Goal: Transaction & Acquisition: Purchase product/service

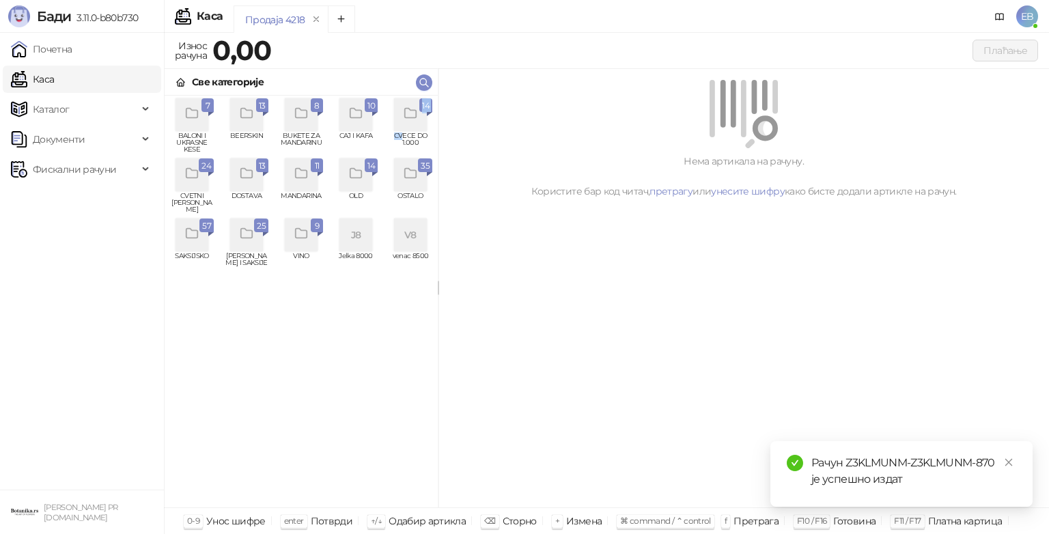
click at [402, 131] on div "14 CVECE DO 1.000" at bounding box center [411, 125] width 44 height 55
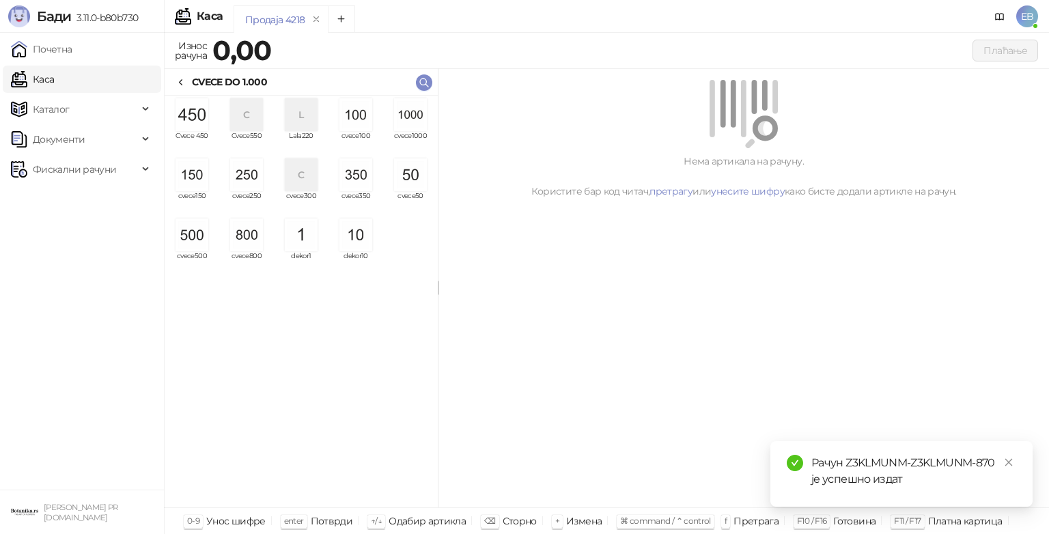
click at [402, 131] on div "grid" at bounding box center [411, 114] width 44 height 33
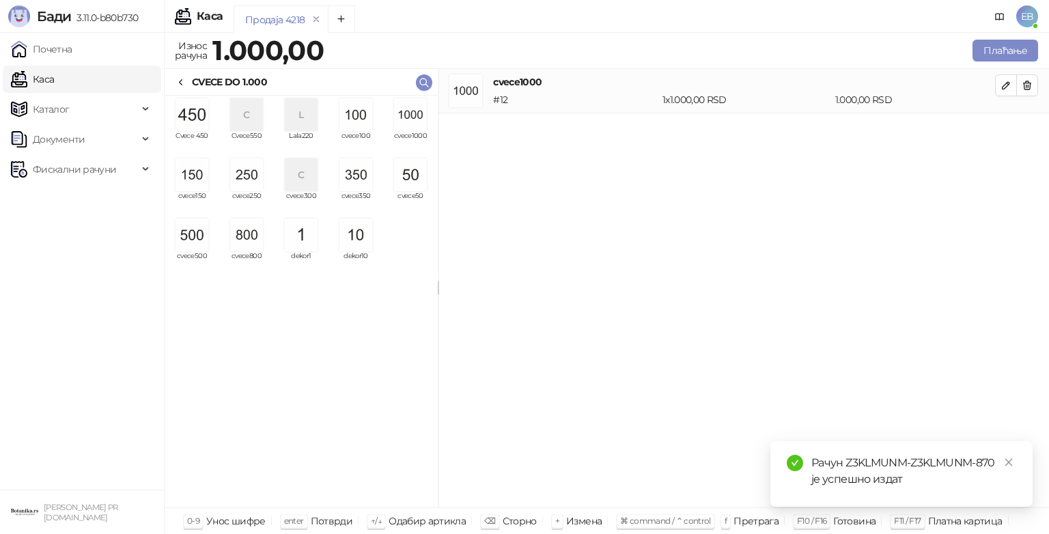
click at [402, 131] on div "grid" at bounding box center [411, 114] width 44 height 33
click at [178, 78] on icon at bounding box center [181, 82] width 11 height 11
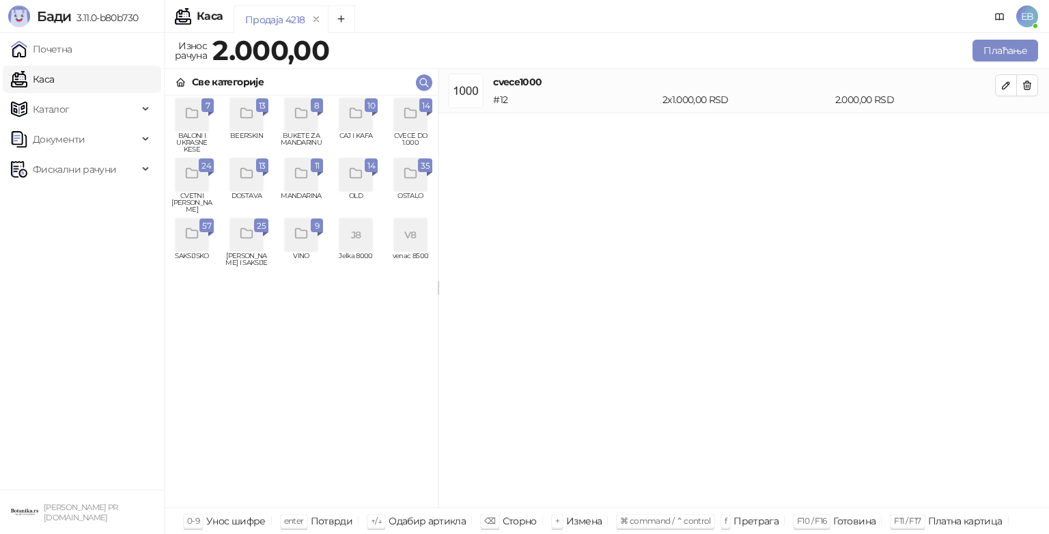
click at [249, 116] on icon "grid" at bounding box center [247, 114] width 16 height 16
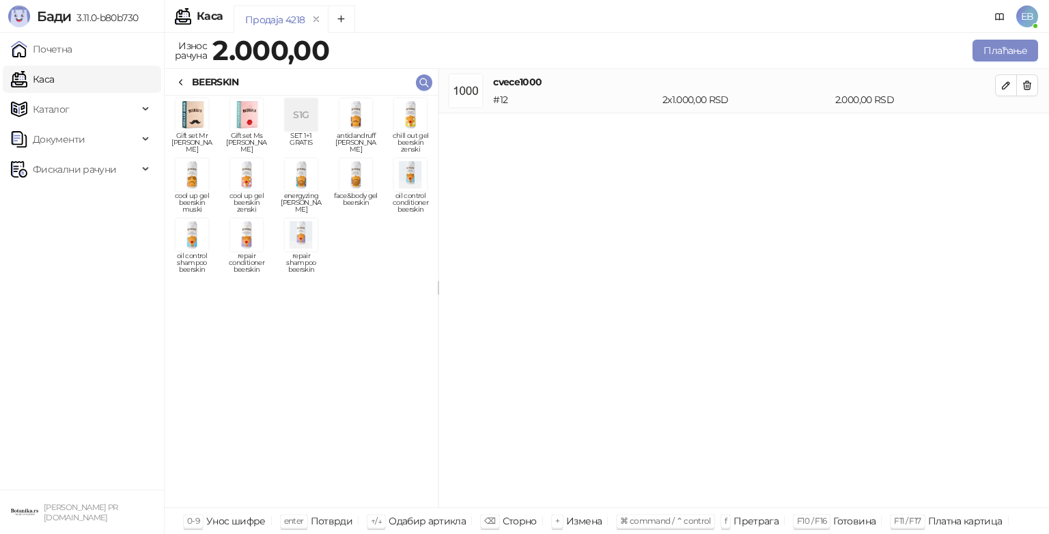
click at [292, 244] on img "grid" at bounding box center [301, 235] width 33 height 33
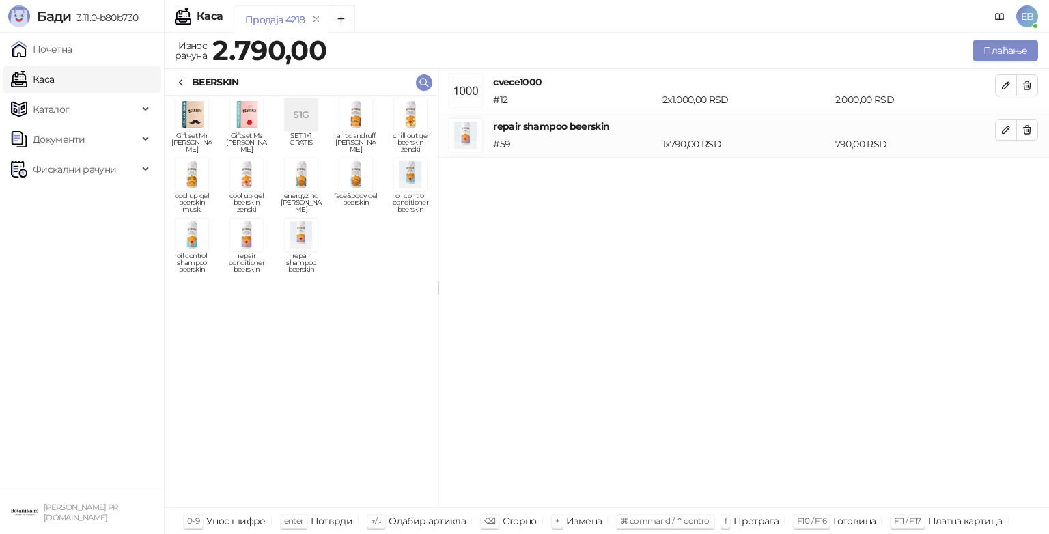
click at [243, 236] on img "grid" at bounding box center [246, 235] width 33 height 33
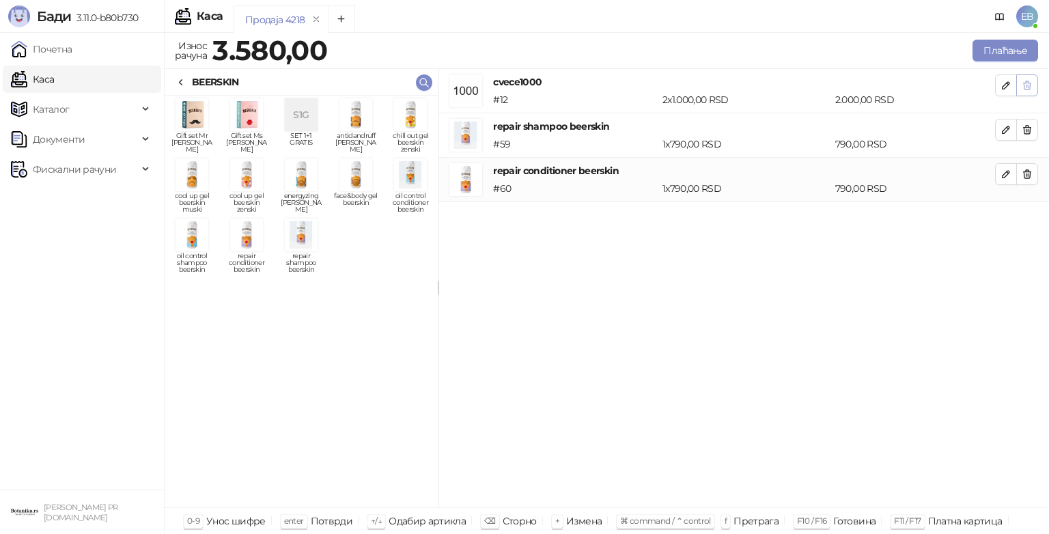
click at [1025, 84] on icon "button" at bounding box center [1027, 85] width 11 height 11
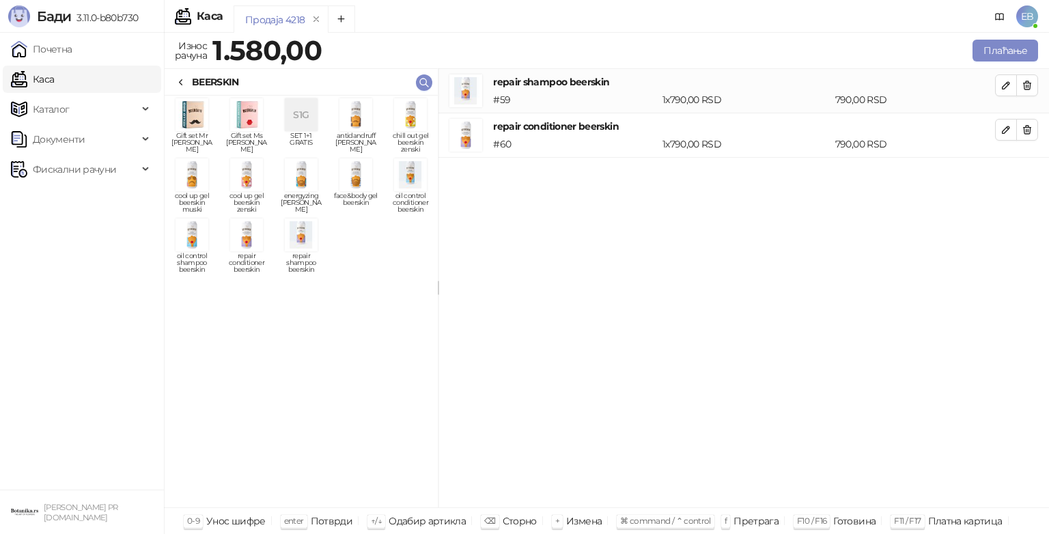
click at [179, 74] on div at bounding box center [181, 81] width 11 height 15
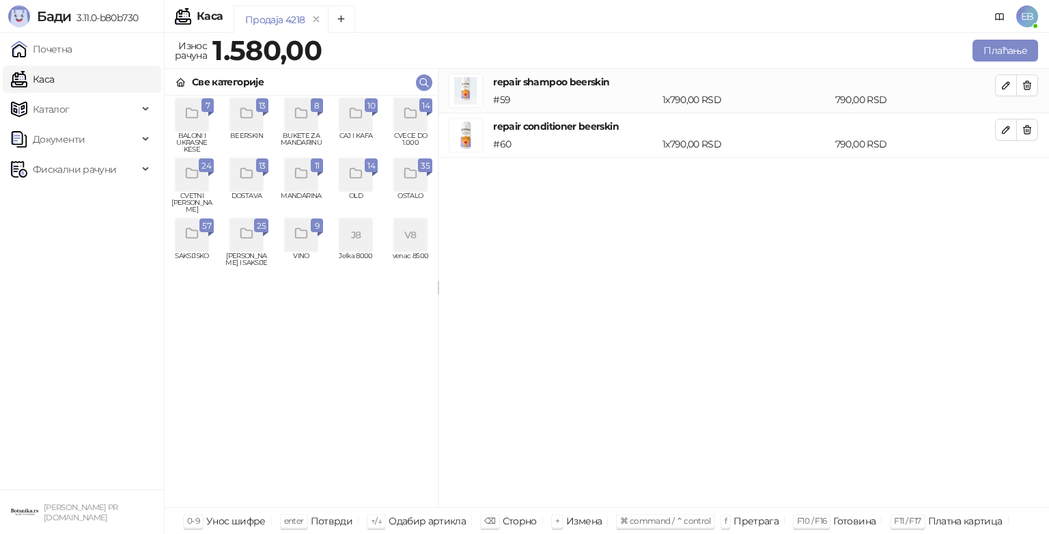
click at [189, 236] on icon "grid" at bounding box center [192, 234] width 16 height 16
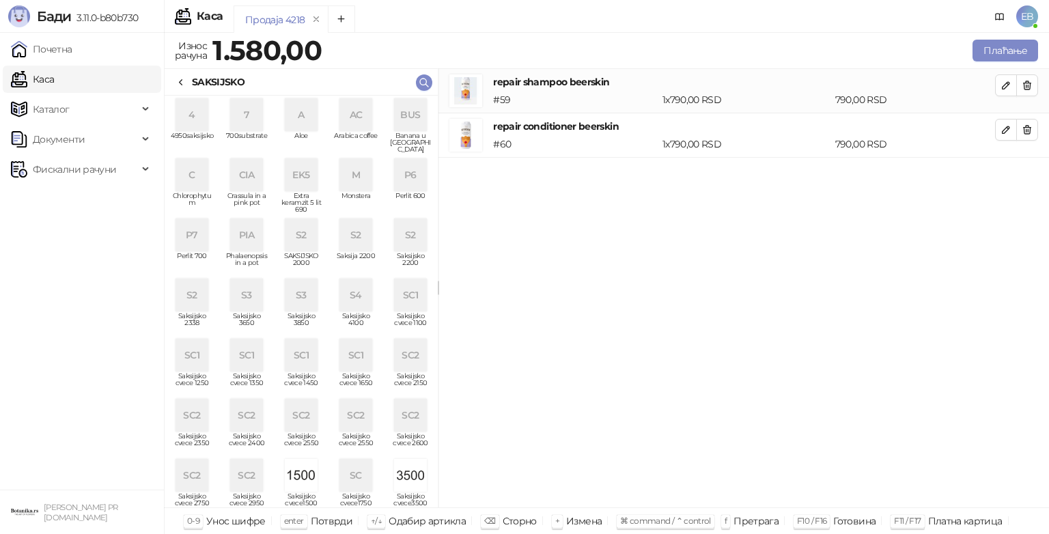
click at [246, 120] on div "7" at bounding box center [246, 114] width 33 height 33
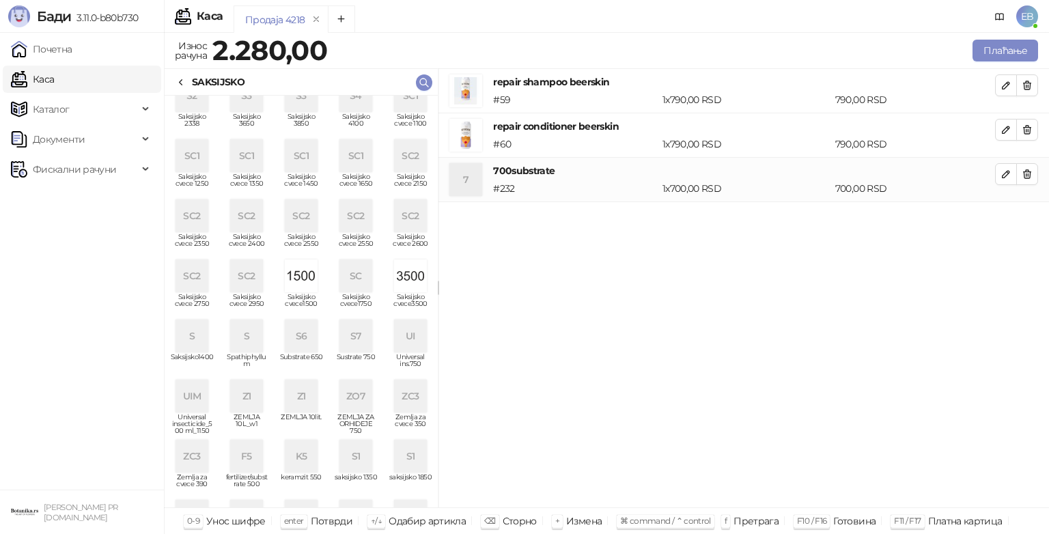
scroll to position [309, 0]
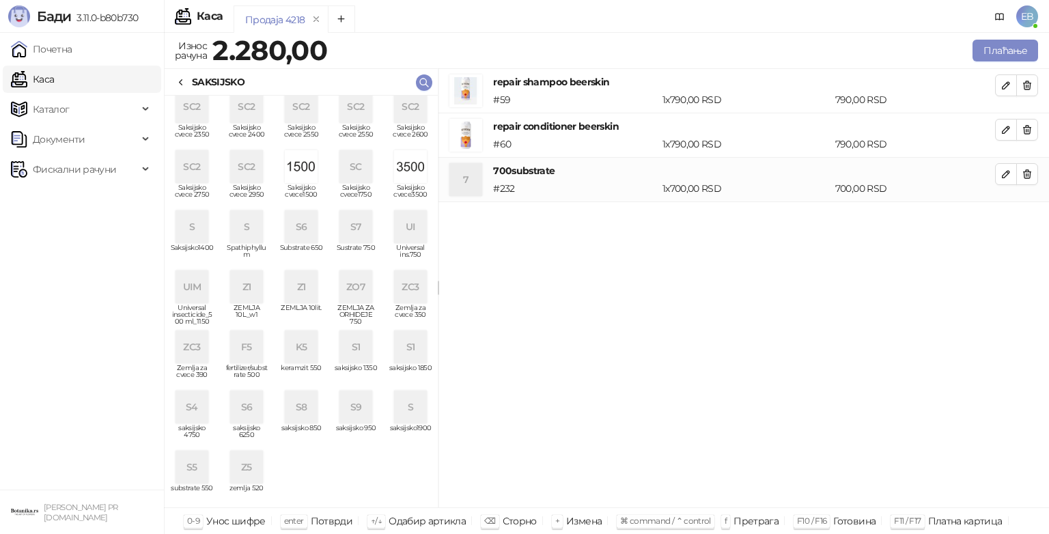
click at [191, 350] on div "ZC3" at bounding box center [192, 347] width 33 height 33
click at [190, 85] on div "SAKSIJSKO" at bounding box center [210, 81] width 69 height 15
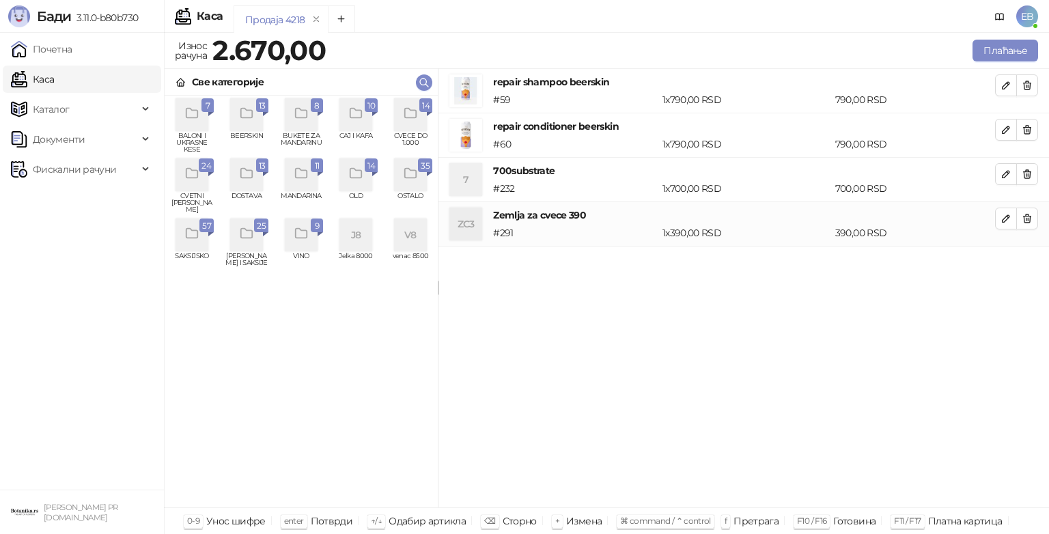
click at [428, 125] on div "grid" at bounding box center [411, 114] width 44 height 33
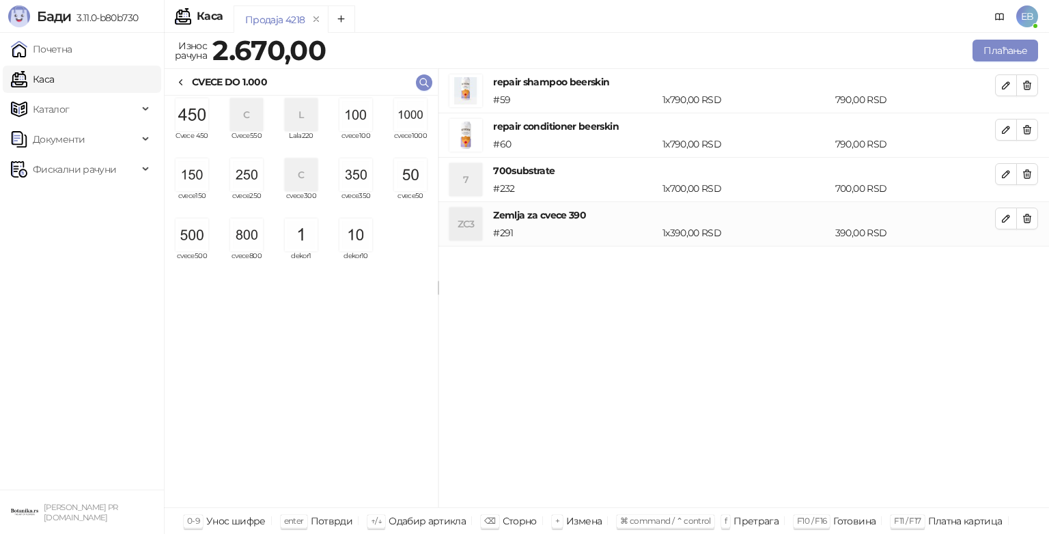
click at [413, 193] on span "cvece50" at bounding box center [411, 203] width 44 height 20
click at [1003, 58] on button "Плаћање" at bounding box center [1006, 51] width 66 height 22
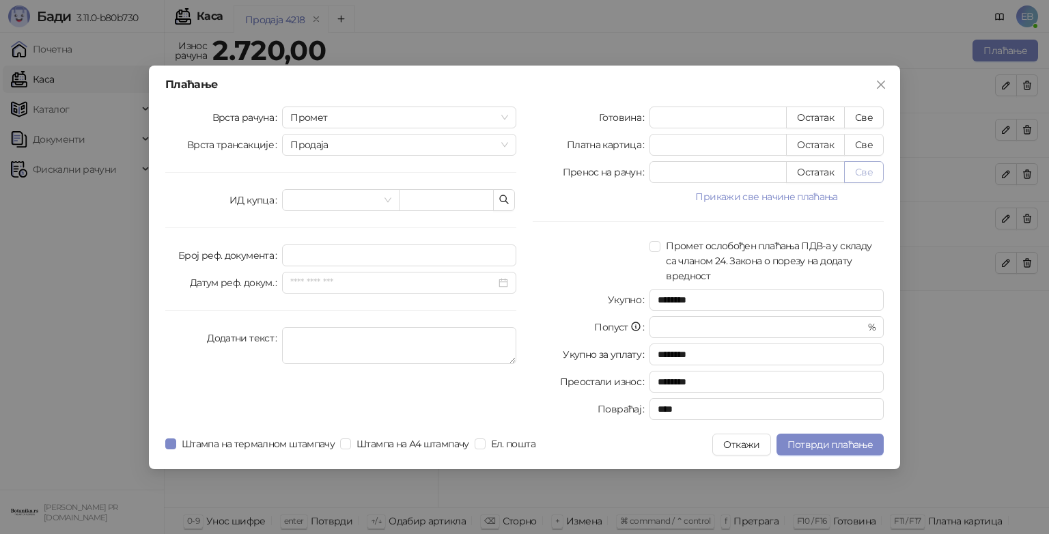
click at [859, 173] on button "Све" at bounding box center [864, 172] width 40 height 22
type input "****"
click at [828, 446] on span "Потврди плаћање" at bounding box center [830, 445] width 85 height 12
